Goal: Task Accomplishment & Management: Use online tool/utility

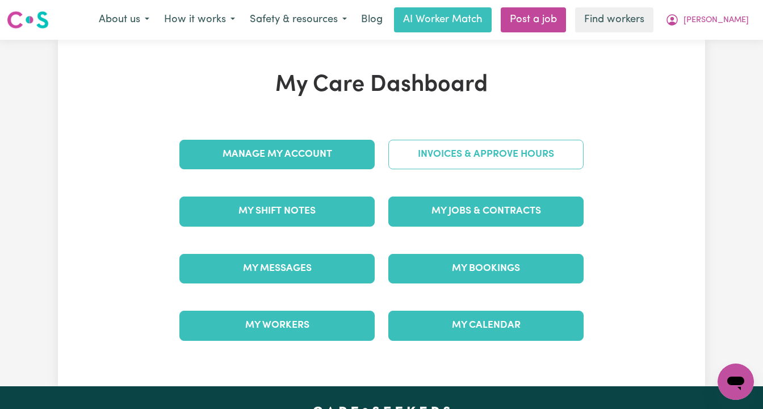
click at [467, 154] on link "Invoices & Approve Hours" at bounding box center [485, 155] width 195 height 30
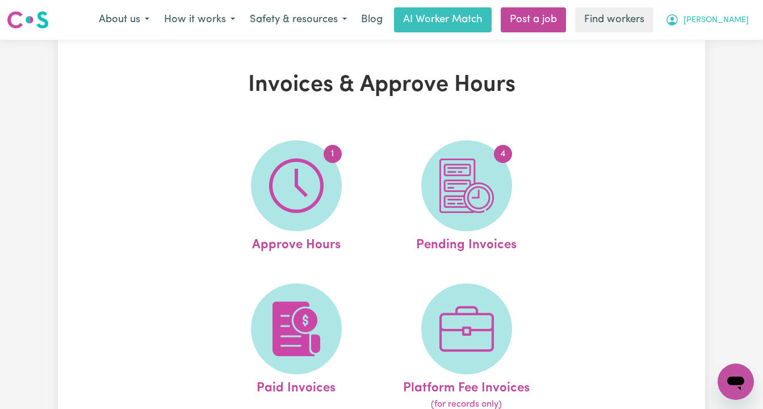
click at [735, 24] on span "[PERSON_NAME]" at bounding box center [716, 20] width 65 height 12
click at [724, 41] on link "My Dashboard" at bounding box center [711, 44] width 90 height 22
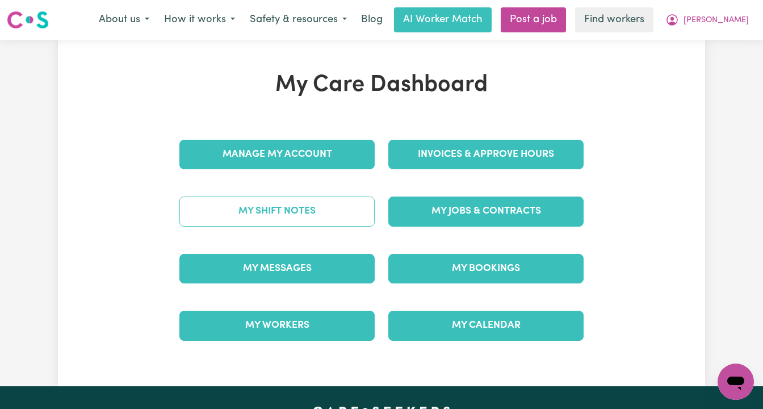
click at [308, 211] on link "My Shift Notes" at bounding box center [276, 211] width 195 height 30
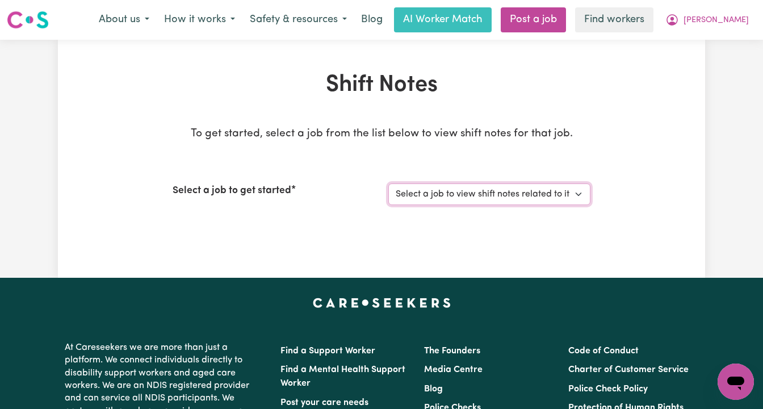
click at [439, 189] on select "Select a job to view shift notes related to it... Support Worker For Social Com…" at bounding box center [489, 194] width 202 height 22
select select "12237"
click at [388, 183] on select "Select a job to view shift notes related to it... Support Worker For Social Com…" at bounding box center [489, 194] width 202 height 22
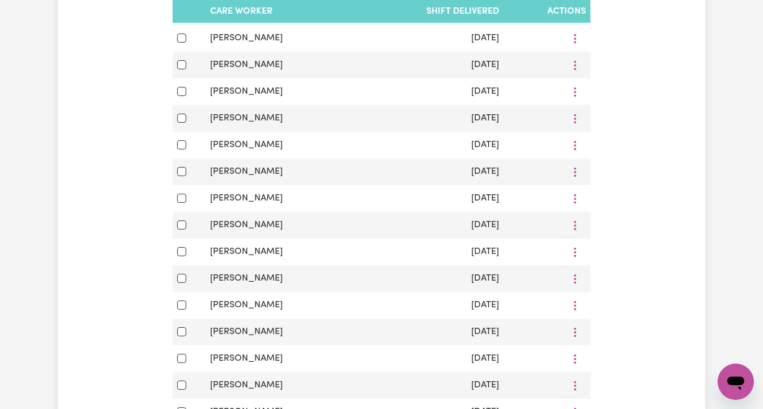
scroll to position [547, 0]
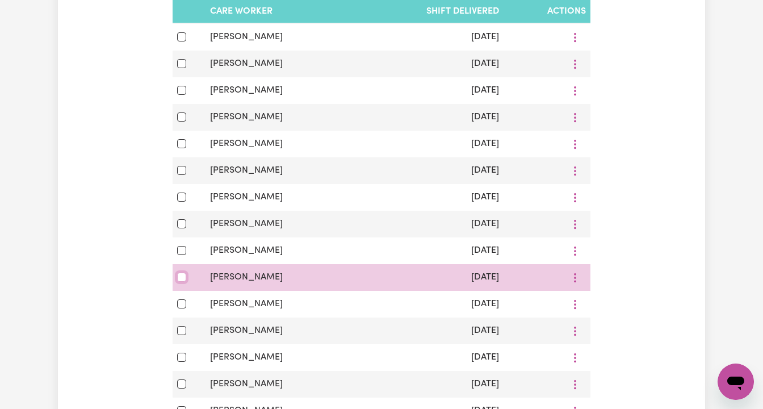
click at [185, 275] on input "checkbox" at bounding box center [181, 277] width 9 height 9
checkbox input "true"
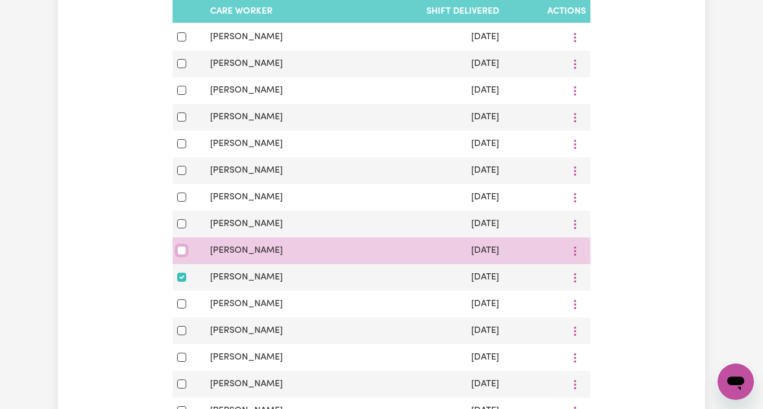
click at [186, 247] on input "checkbox" at bounding box center [181, 250] width 9 height 9
checkbox input "true"
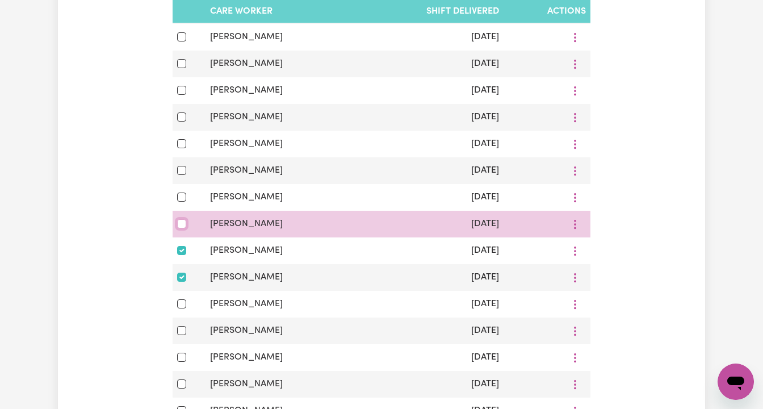
click at [179, 224] on input "checkbox" at bounding box center [181, 223] width 9 height 9
checkbox input "true"
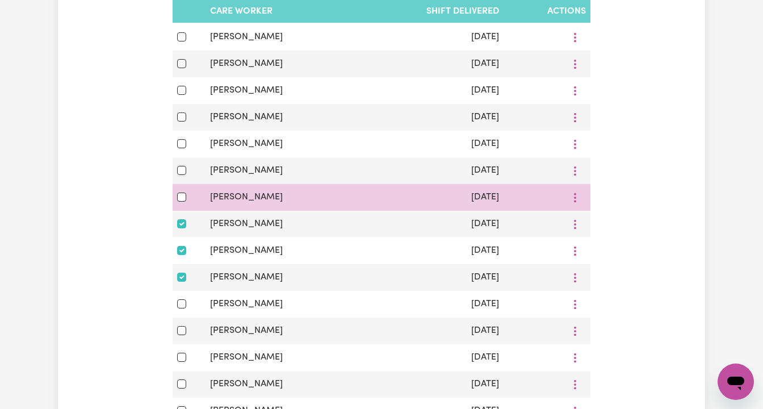
click at [180, 204] on div at bounding box center [189, 197] width 24 height 14
click at [181, 196] on input "checkbox" at bounding box center [181, 196] width 9 height 9
checkbox input "true"
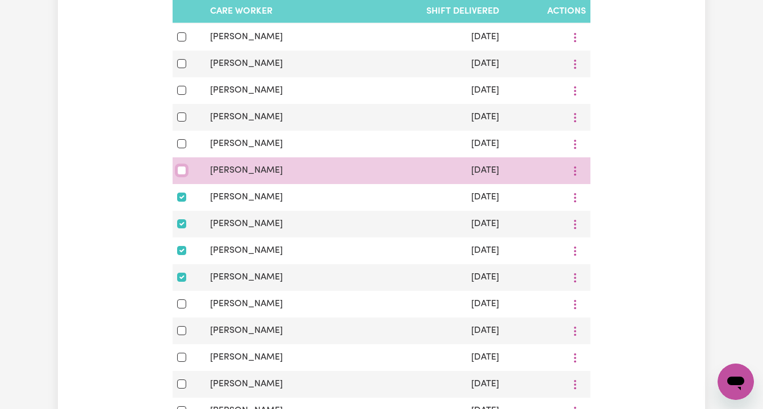
click at [184, 171] on input "checkbox" at bounding box center [181, 170] width 9 height 9
checkbox input "true"
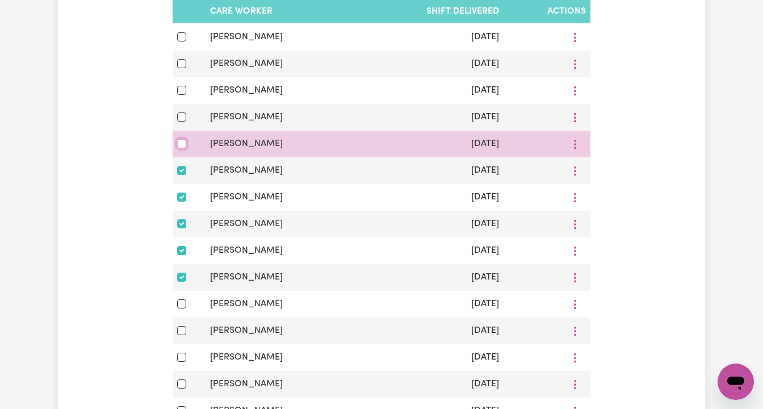
click at [181, 145] on input "checkbox" at bounding box center [181, 143] width 9 height 9
checkbox input "true"
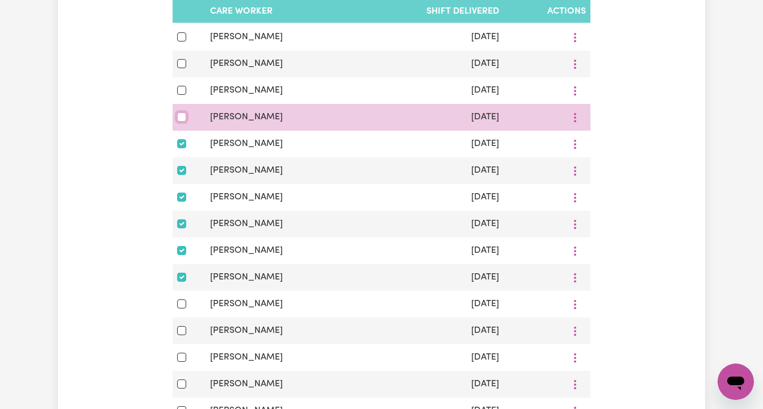
click at [183, 114] on input "checkbox" at bounding box center [181, 116] width 9 height 9
checkbox input "true"
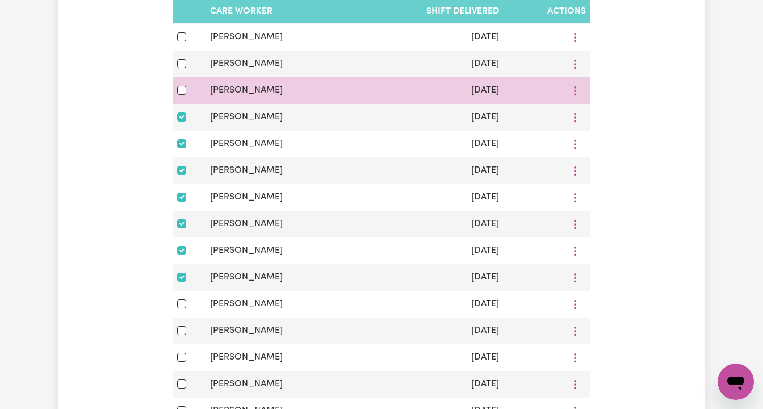
click at [183, 85] on div at bounding box center [189, 90] width 24 height 14
click at [181, 89] on input "checkbox" at bounding box center [181, 90] width 9 height 9
checkbox input "true"
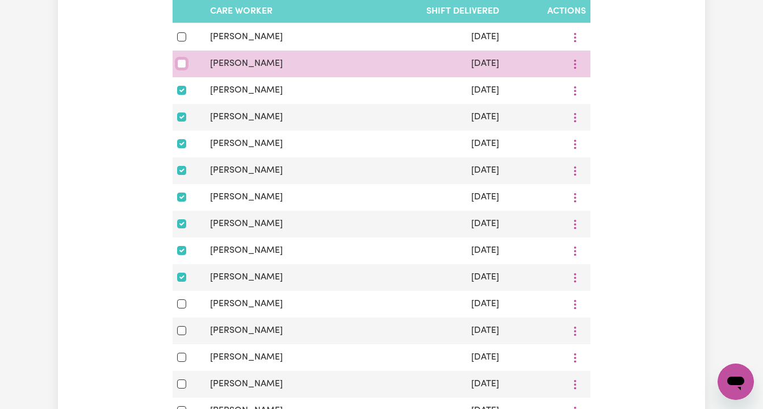
click at [183, 66] on input "checkbox" at bounding box center [181, 63] width 9 height 9
checkbox input "true"
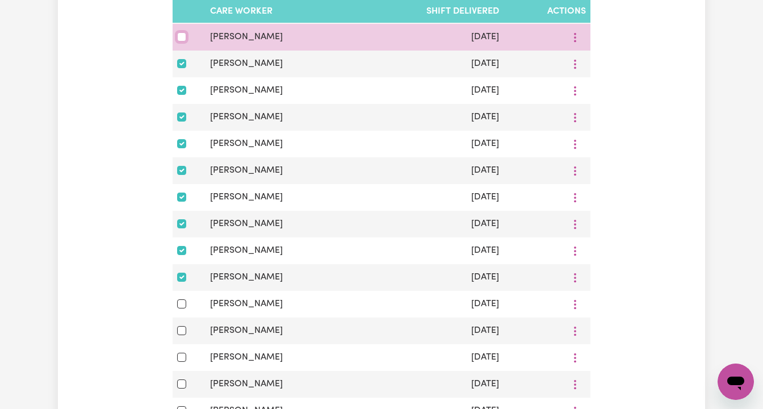
click at [182, 38] on input "checkbox" at bounding box center [181, 36] width 9 height 9
checkbox input "true"
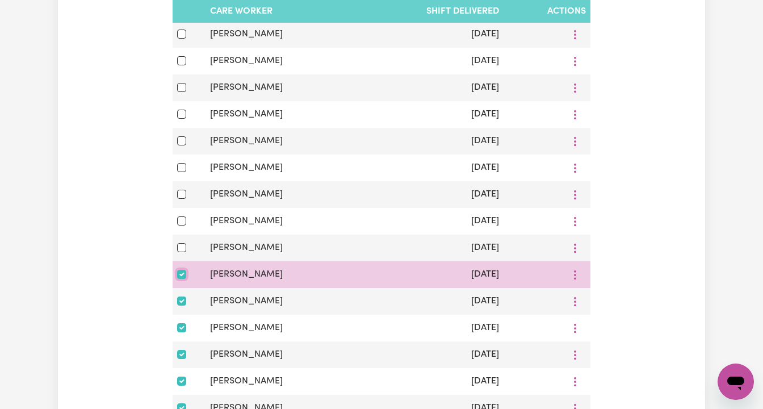
scroll to position [311, 0]
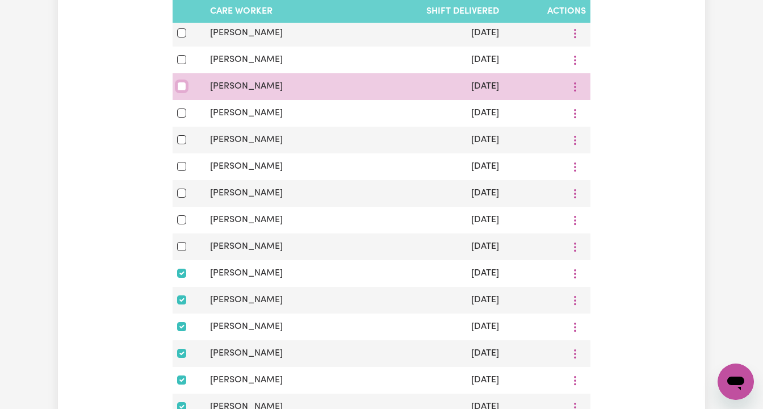
click at [179, 84] on input "checkbox" at bounding box center [181, 86] width 9 height 9
checkbox input "true"
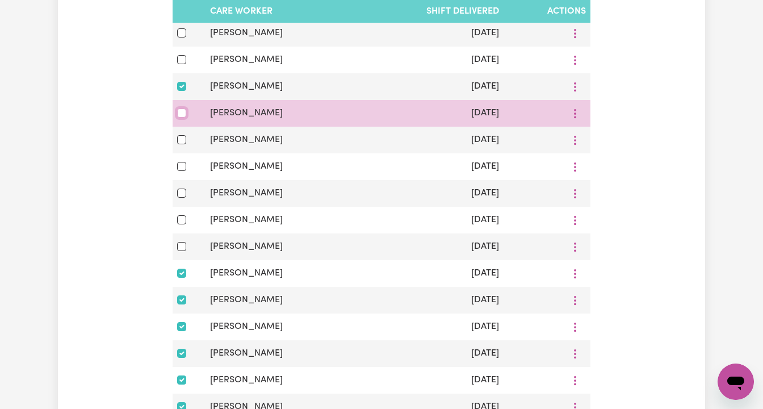
click at [179, 112] on input "checkbox" at bounding box center [181, 112] width 9 height 9
checkbox input "true"
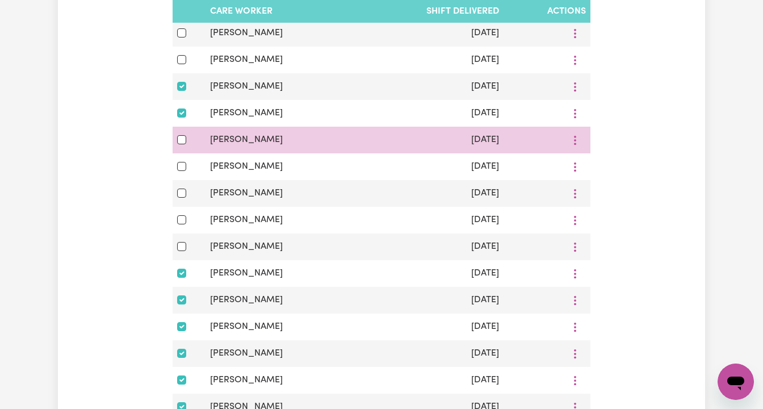
click at [179, 146] on div at bounding box center [189, 140] width 24 height 14
click at [180, 141] on input "checkbox" at bounding box center [181, 139] width 9 height 9
checkbox input "true"
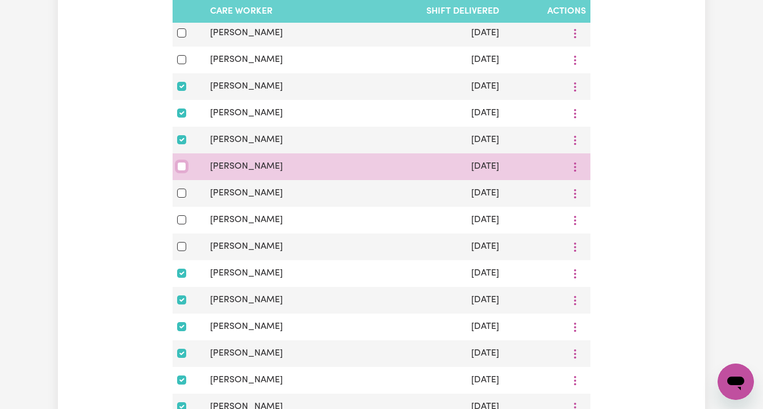
click at [181, 164] on input "checkbox" at bounding box center [181, 166] width 9 height 9
checkbox input "true"
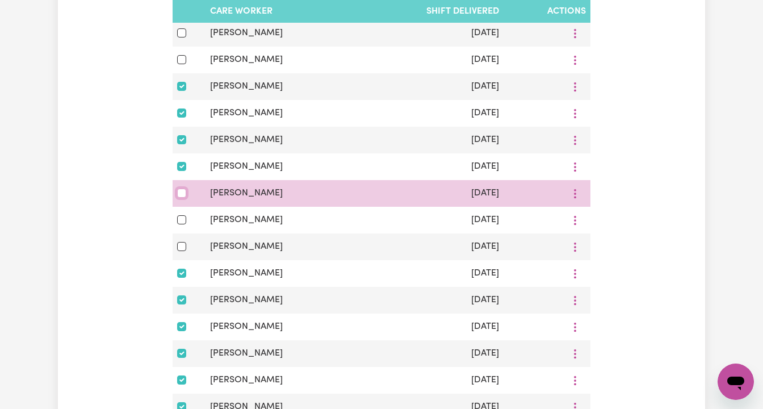
click at [181, 191] on input "checkbox" at bounding box center [181, 192] width 9 height 9
checkbox input "true"
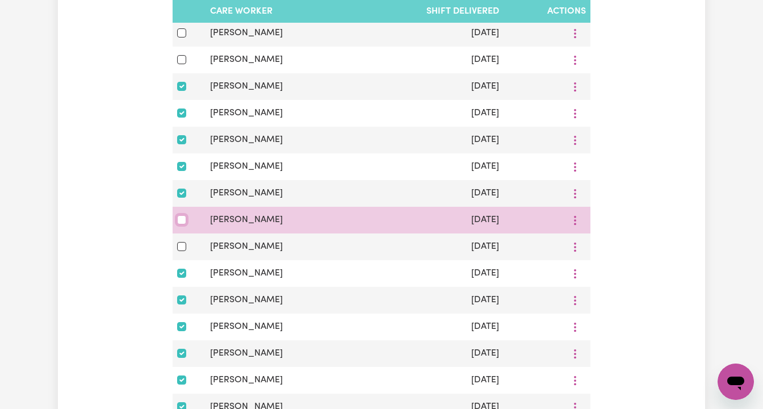
click at [181, 224] on input "checkbox" at bounding box center [181, 219] width 9 height 9
checkbox input "true"
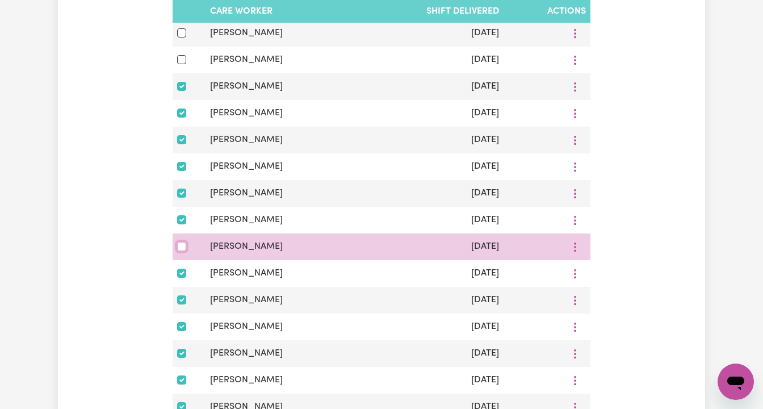
click at [182, 248] on input "checkbox" at bounding box center [181, 246] width 9 height 9
checkbox input "true"
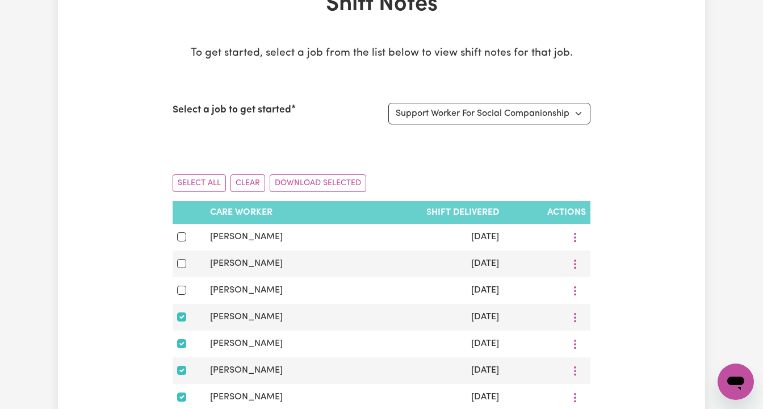
scroll to position [40, 0]
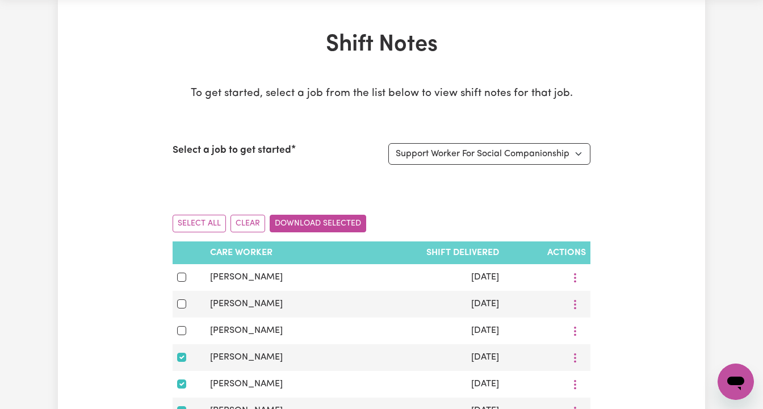
click at [305, 226] on button "Download Selected" at bounding box center [318, 224] width 97 height 18
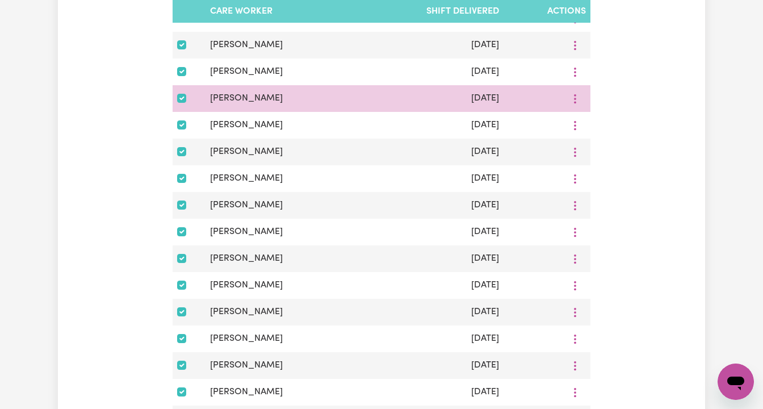
scroll to position [350, 0]
